Goal: Complete application form

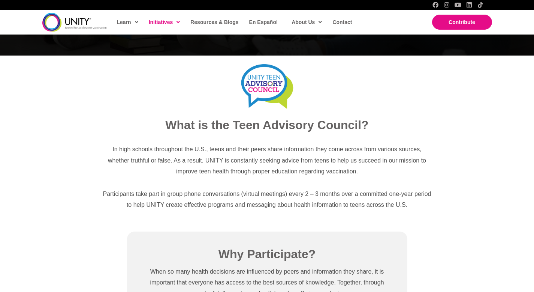
scroll to position [186, 0]
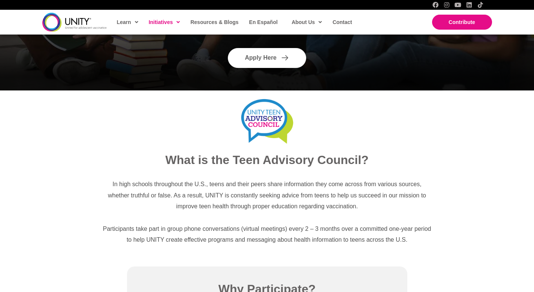
click at [275, 55] on span "Apply Here" at bounding box center [260, 58] width 31 height 6
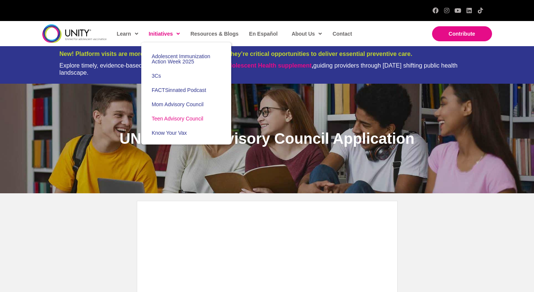
click at [177, 118] on span "Teen Advisory Council" at bounding box center [178, 118] width 52 height 6
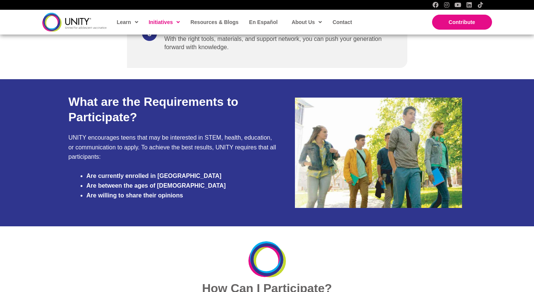
scroll to position [650, 0]
